Goal: Task Accomplishment & Management: Manage account settings

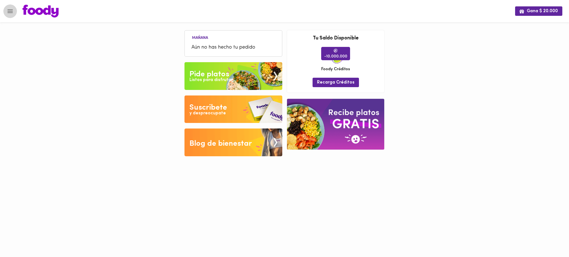
click at [8, 11] on icon "Menu" at bounding box center [10, 11] width 7 height 7
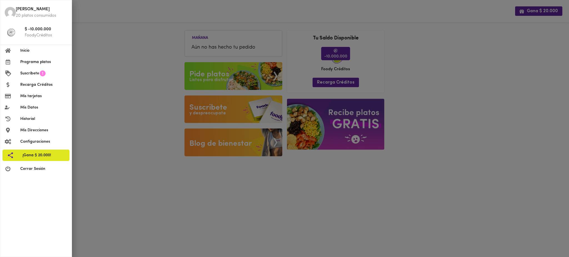
click at [35, 170] on span "Cerrar Sesión" at bounding box center [43, 169] width 47 height 6
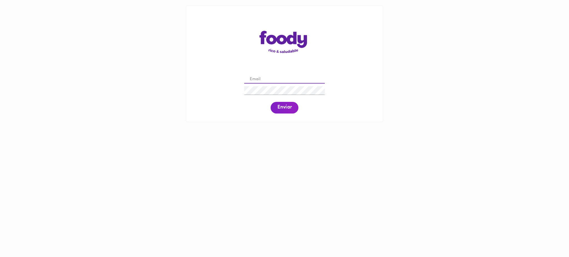
click at [269, 77] on input "email" at bounding box center [284, 79] width 81 height 9
paste input "[EMAIL_ADDRESS][DOMAIN_NAME]"
type input "[EMAIL_ADDRESS][DOMAIN_NAME]"
click at [285, 109] on span "Enviar" at bounding box center [284, 108] width 14 height 6
